Goal: Communication & Community: Answer question/provide support

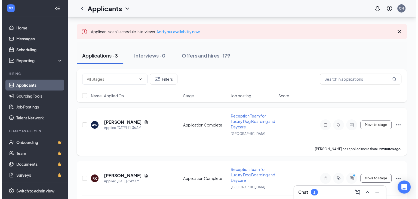
scroll to position [15, 0]
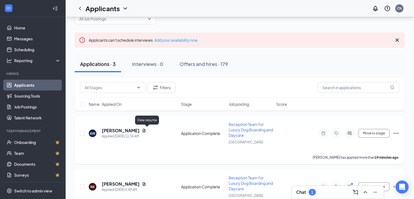
click at [145, 130] on icon "Document" at bounding box center [143, 130] width 3 height 4
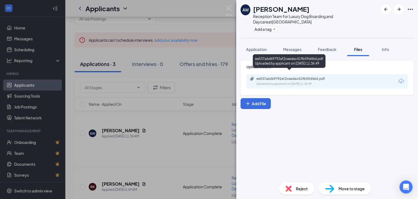
click at [299, 82] on div "Uploaded by applicant on [DATE] 11:36:49" at bounding box center [297, 84] width 82 height 4
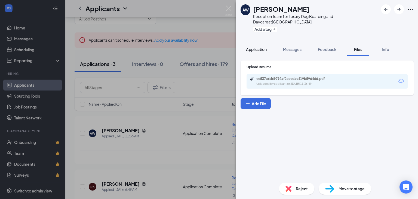
click at [257, 47] on span "Application" at bounding box center [256, 49] width 21 height 5
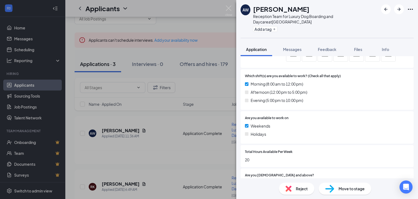
scroll to position [365, 0]
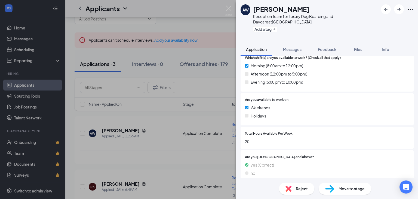
click at [302, 187] on span "Reject" at bounding box center [302, 188] width 12 height 6
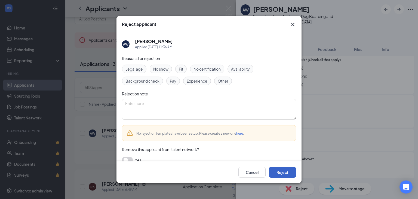
click at [280, 175] on button "Reject" at bounding box center [282, 171] width 27 height 11
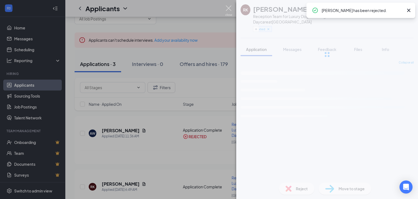
click at [228, 7] on img at bounding box center [228, 10] width 7 height 11
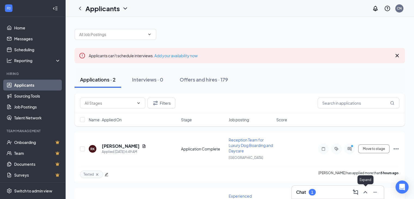
click at [363, 192] on icon "ChevronUp" at bounding box center [365, 191] width 7 height 7
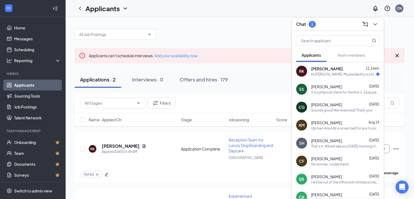
click at [321, 74] on div "Hi [PERSON_NAME], My availability is a little strange. I work FT M-F at U.K. I'…" at bounding box center [343, 74] width 65 height 5
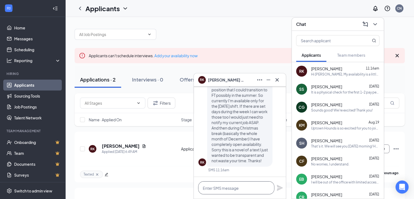
click at [241, 187] on textarea at bounding box center [236, 187] width 76 height 13
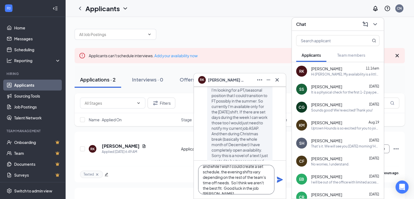
scroll to position [-16, 0]
type textarea "I appreciate a good novel text and thank you for your honesty. It is hard to le…"
click at [279, 178] on icon "Plane" at bounding box center [280, 179] width 6 height 6
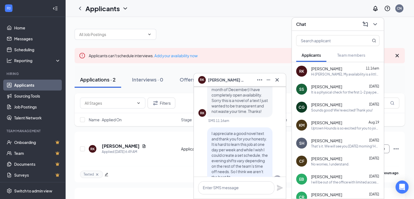
scroll to position [0, 0]
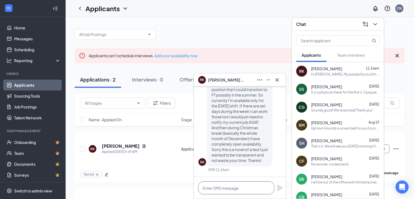
click at [243, 188] on textarea at bounding box center [236, 187] width 76 height 13
type textarea "Good luck in the job [PERSON_NAME] and don't overwork yourself!"
click at [278, 184] on icon "Plane" at bounding box center [280, 185] width 6 height 6
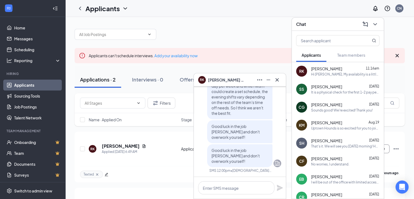
scroll to position [0, 0]
click at [278, 80] on icon "Cross" at bounding box center [277, 79] width 7 height 7
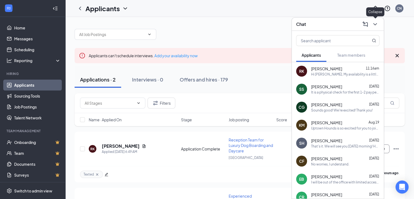
click at [374, 23] on icon "ChevronDown" at bounding box center [374, 24] width 7 height 7
